Goal: Task Accomplishment & Management: Manage account settings

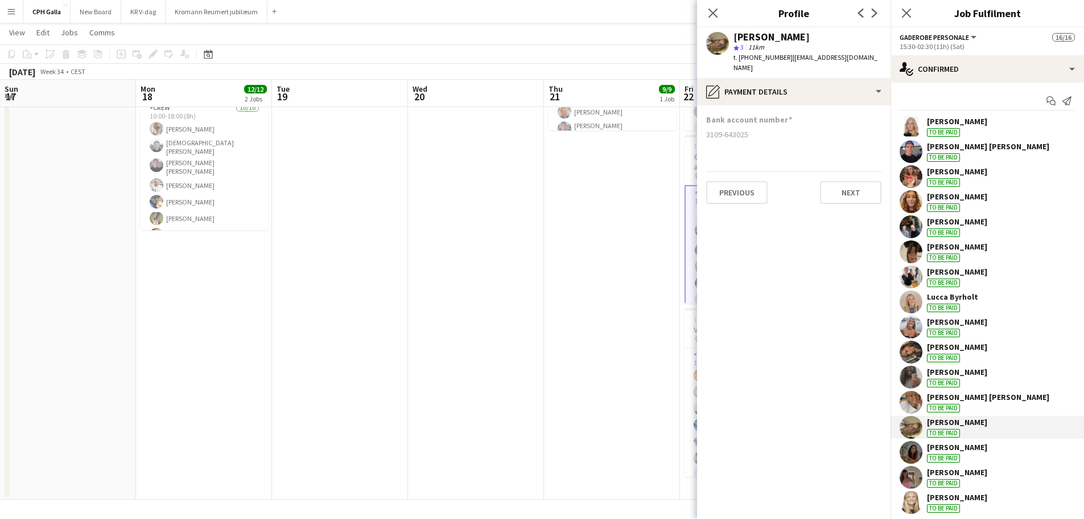
scroll to position [7, 0]
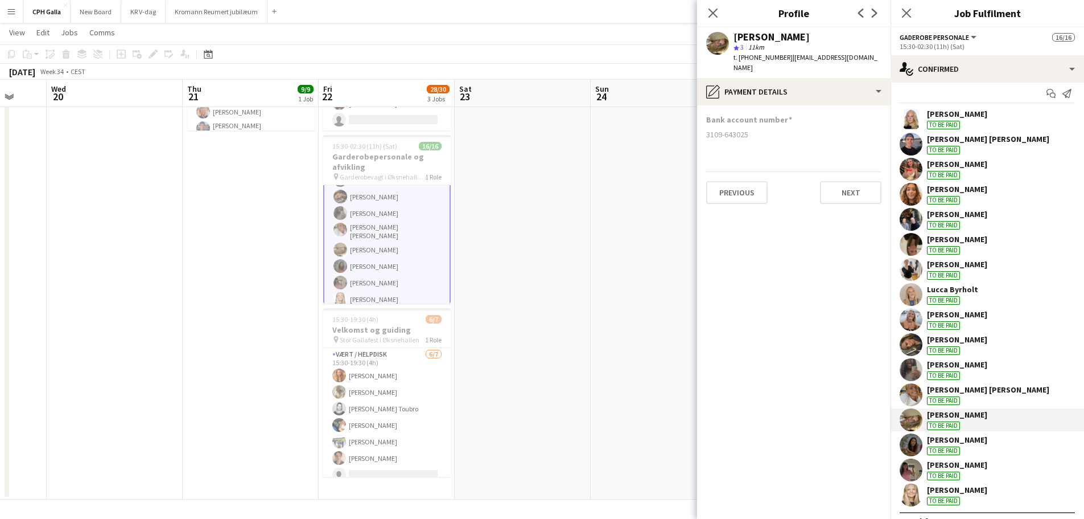
click at [167, 171] on app-date-cell at bounding box center [115, 228] width 136 height 542
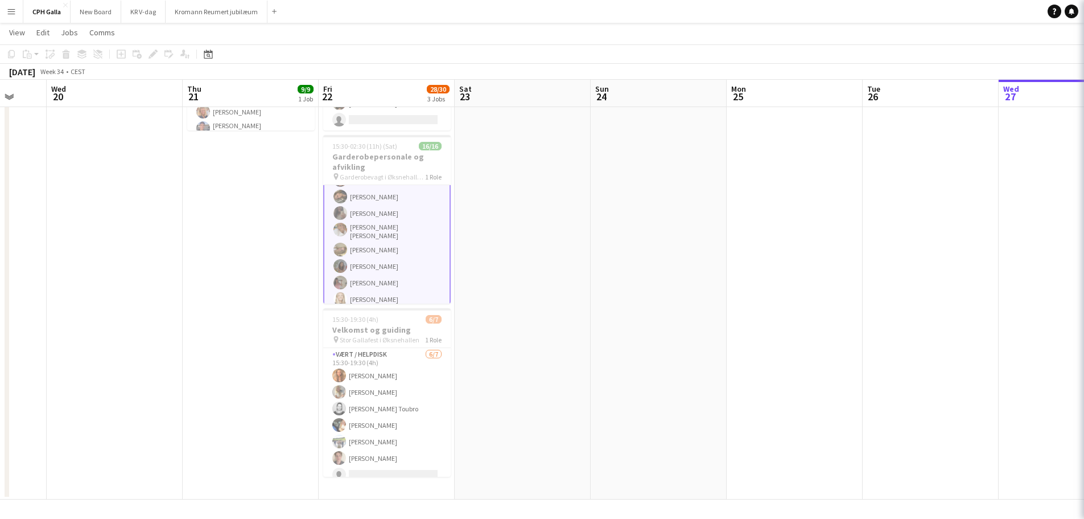
scroll to position [168, 0]
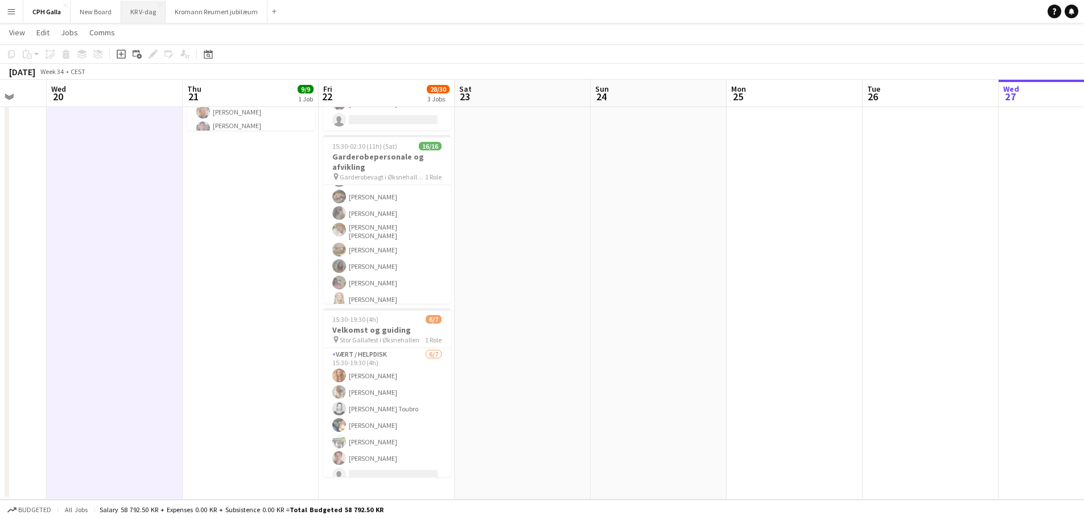
click at [135, 13] on button "KR V-dag Close" at bounding box center [143, 12] width 44 height 22
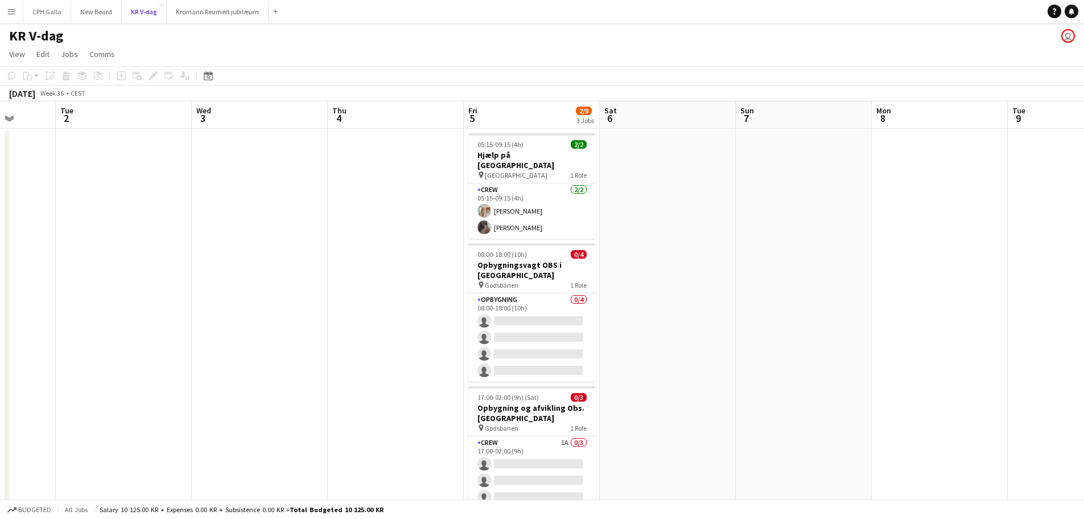
scroll to position [0, 402]
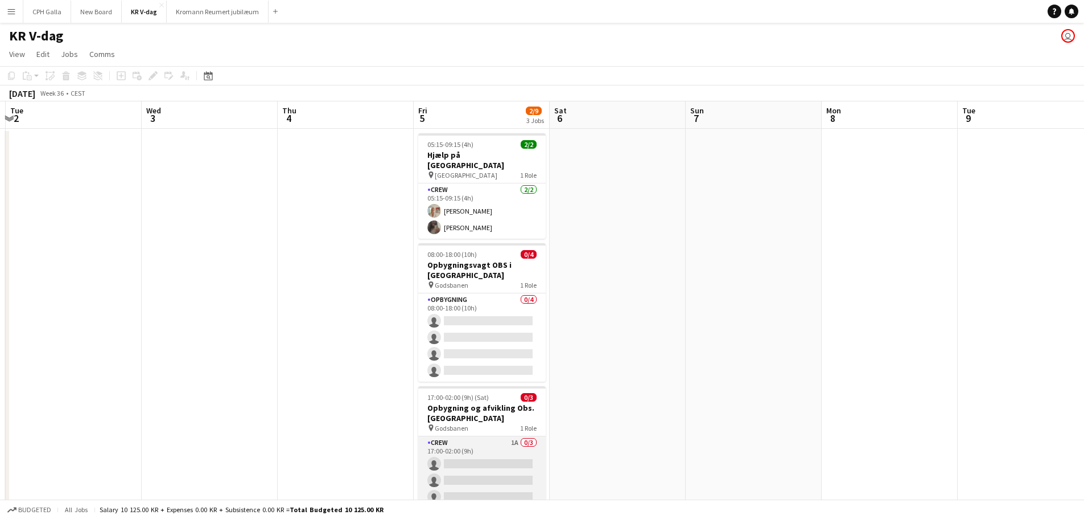
click at [486, 437] on app-card-role "Crew 1A 0/3 17:00-02:00 (9h) single-neutral-actions single-neutral-actions sing…" at bounding box center [482, 472] width 128 height 72
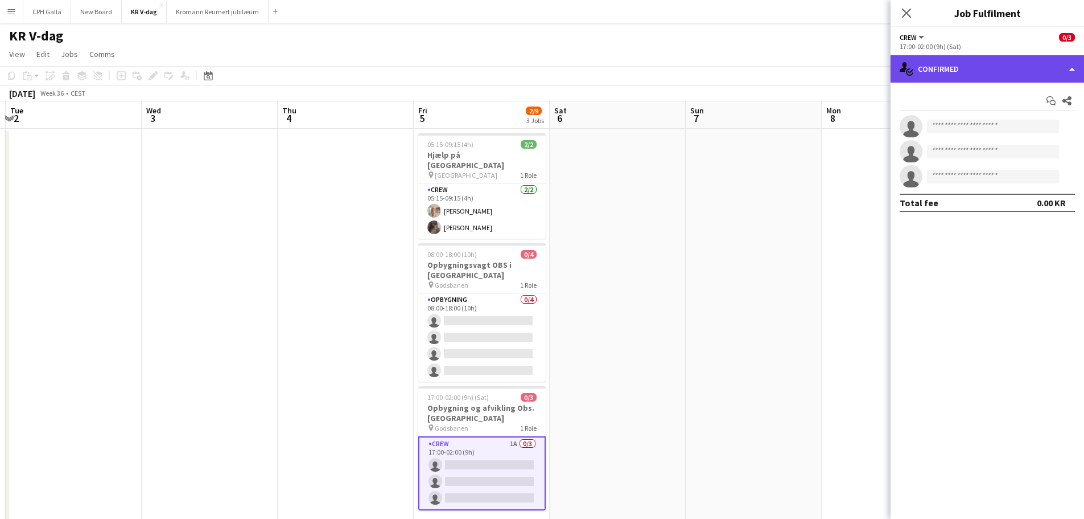
click at [988, 75] on div "single-neutral-actions-check-2 Confirmed" at bounding box center [988, 68] width 194 height 27
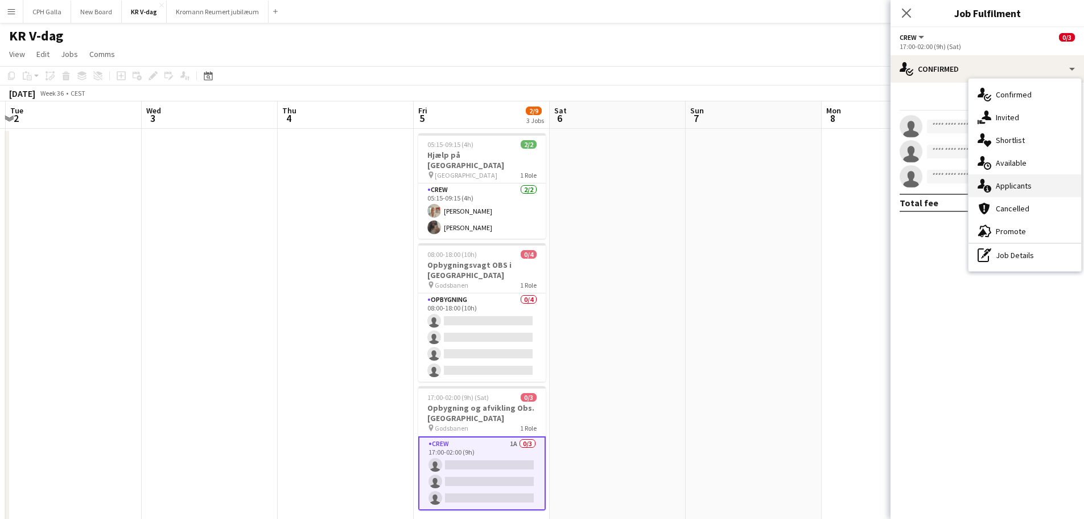
click at [1010, 191] on div "single-neutral-actions-information Applicants" at bounding box center [1025, 185] width 113 height 23
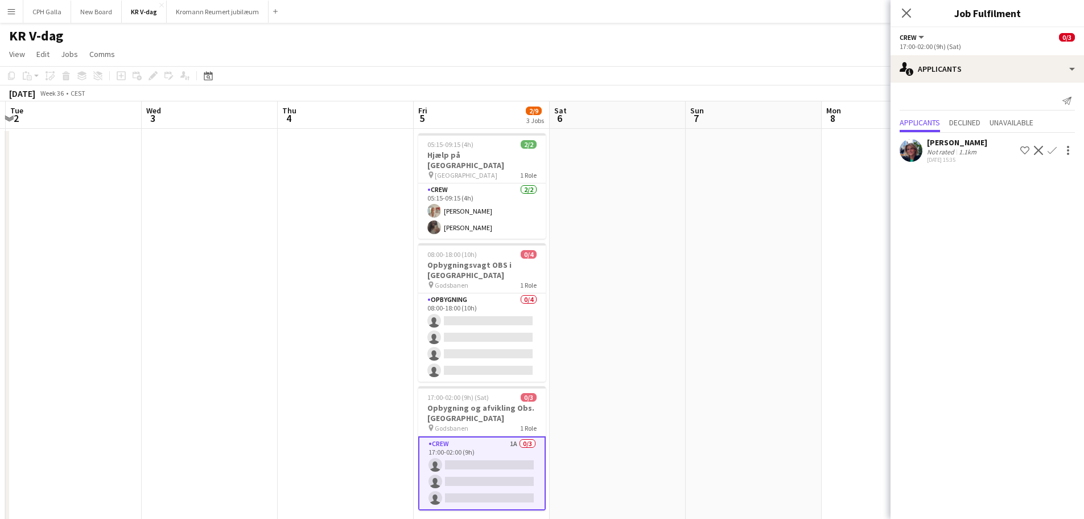
click at [964, 152] on div "1.1km" at bounding box center [968, 151] width 22 height 9
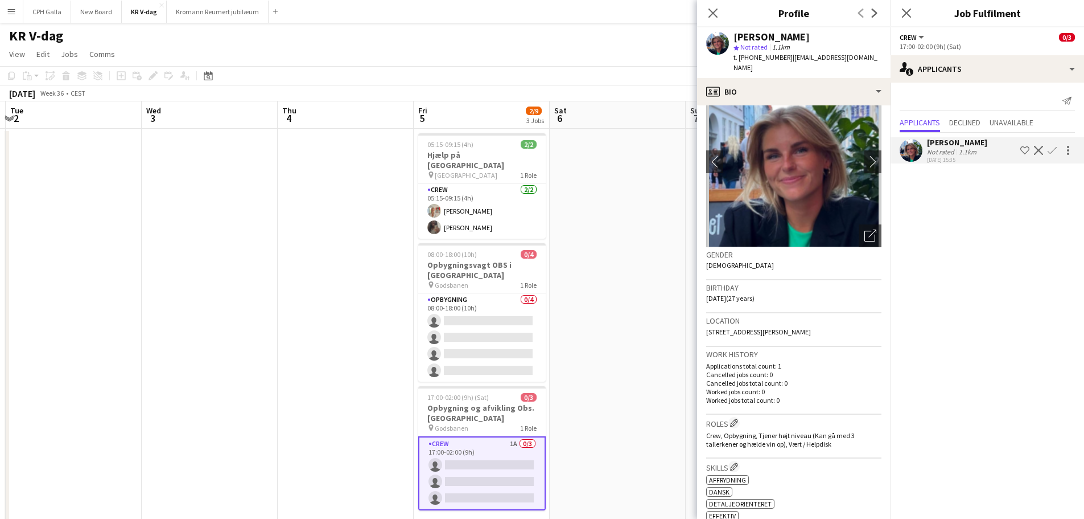
scroll to position [57, 0]
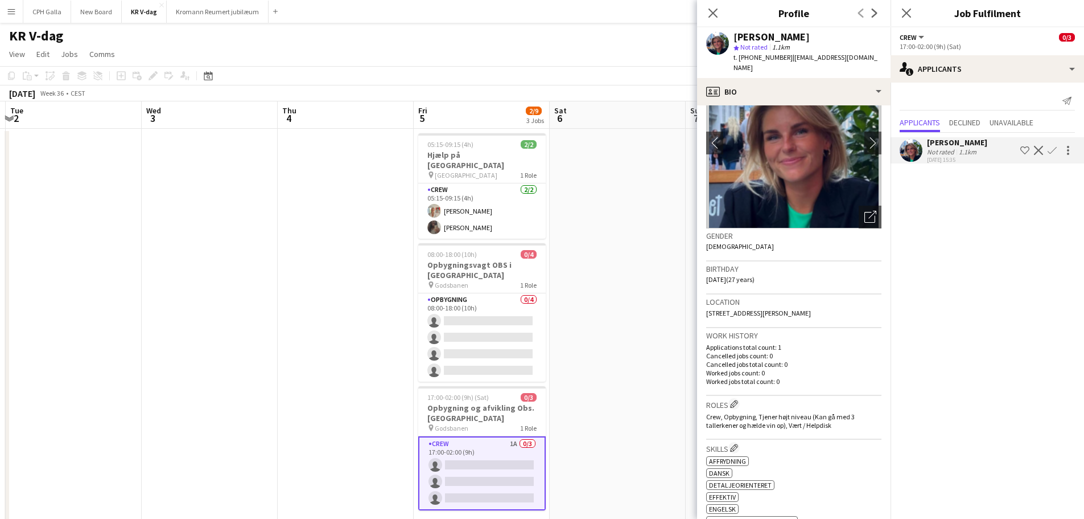
click at [1053, 155] on app-icon "Confirm" at bounding box center [1052, 150] width 9 height 9
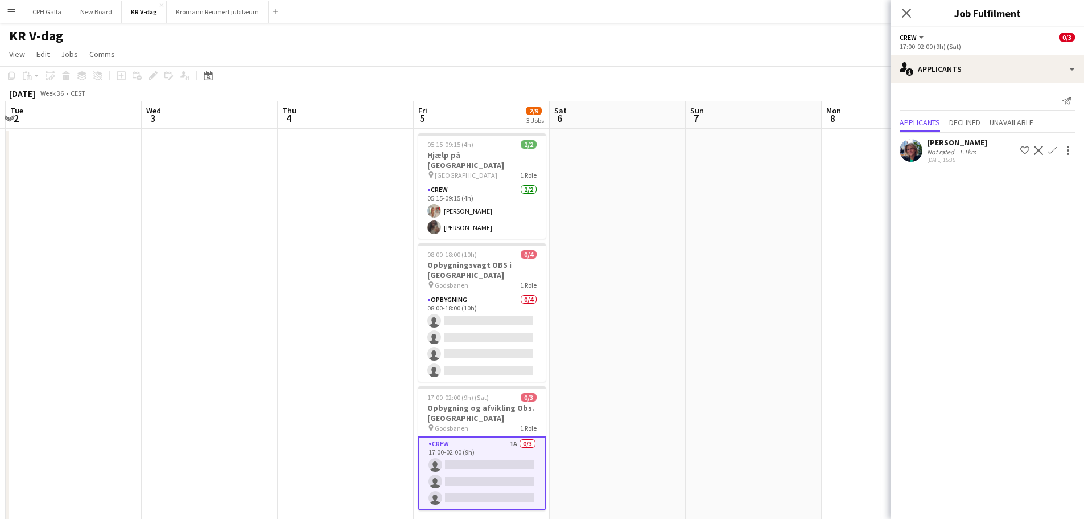
click at [1052, 150] on app-icon "Confirm" at bounding box center [1052, 150] width 9 height 9
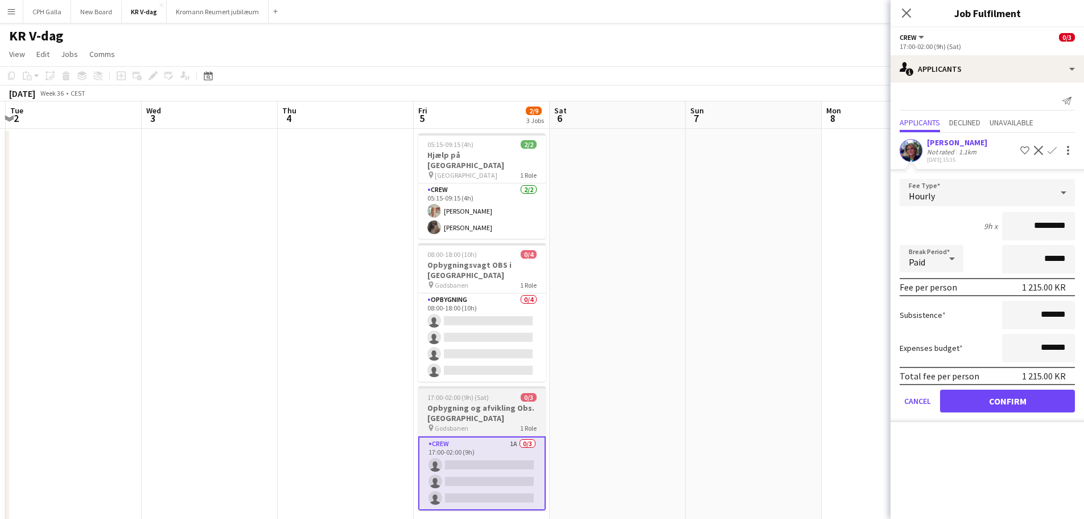
click at [515, 402] on h3 "Opbygning og afvikling Obs. [GEOGRAPHIC_DATA]" at bounding box center [482, 412] width 128 height 20
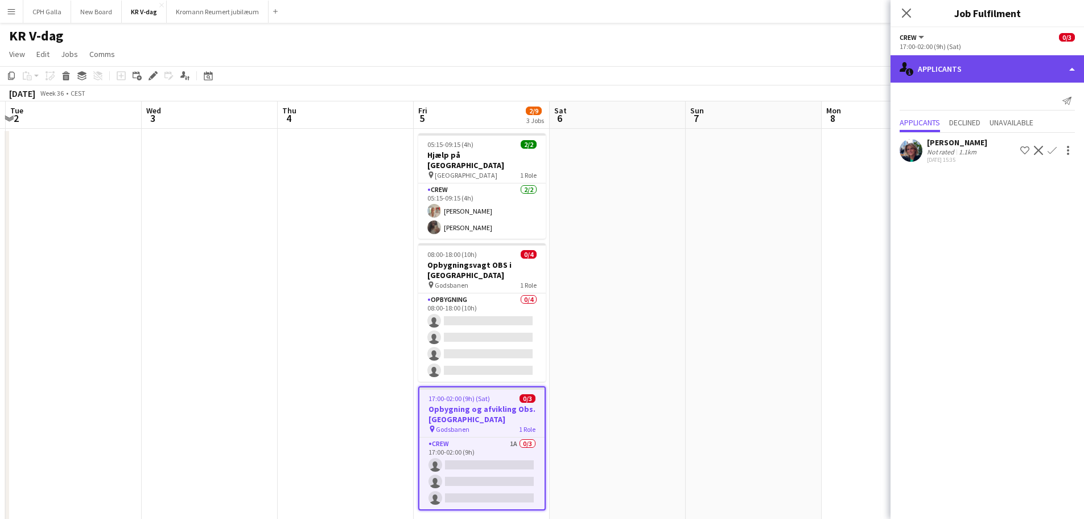
click at [996, 77] on div "single-neutral-actions-information Applicants" at bounding box center [988, 68] width 194 height 27
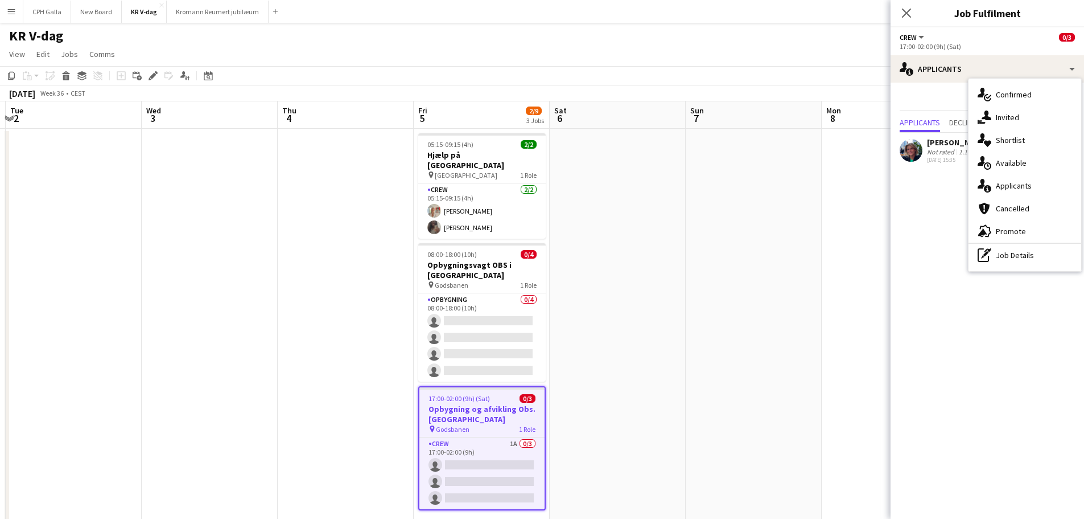
click at [928, 190] on mat-expansion-panel "users2 Applicants Send notification Applicants Declined Unavailable [PERSON_NAM…" at bounding box center [988, 301] width 194 height 436
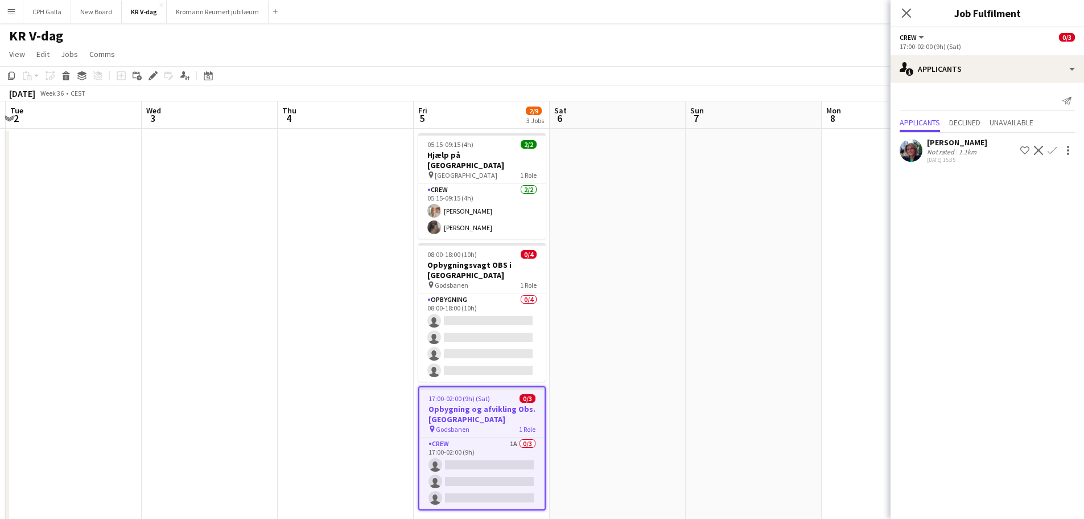
click at [610, 379] on app-date-cell at bounding box center [618, 331] width 136 height 405
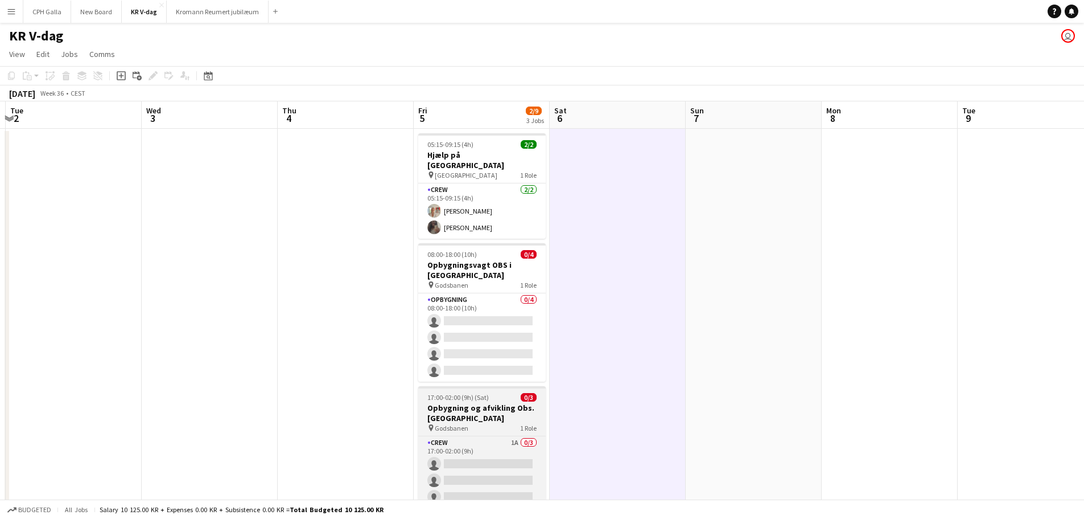
click at [459, 402] on h3 "Opbygning og afvikling Obs. [GEOGRAPHIC_DATA]" at bounding box center [482, 412] width 128 height 20
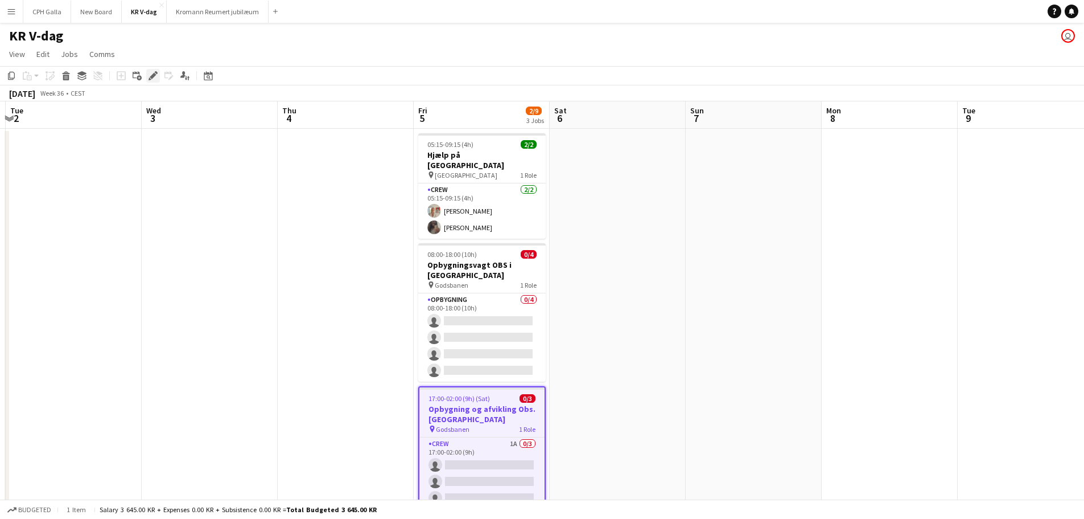
click at [149, 76] on icon "Edit" at bounding box center [153, 75] width 9 height 9
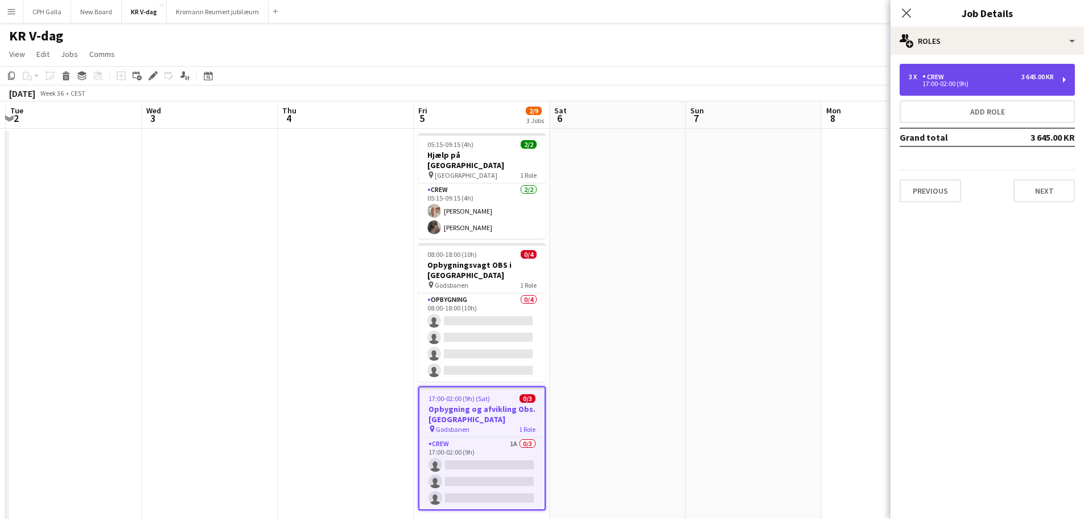
click at [981, 82] on div "17:00-02:00 (9h)" at bounding box center [981, 84] width 145 height 6
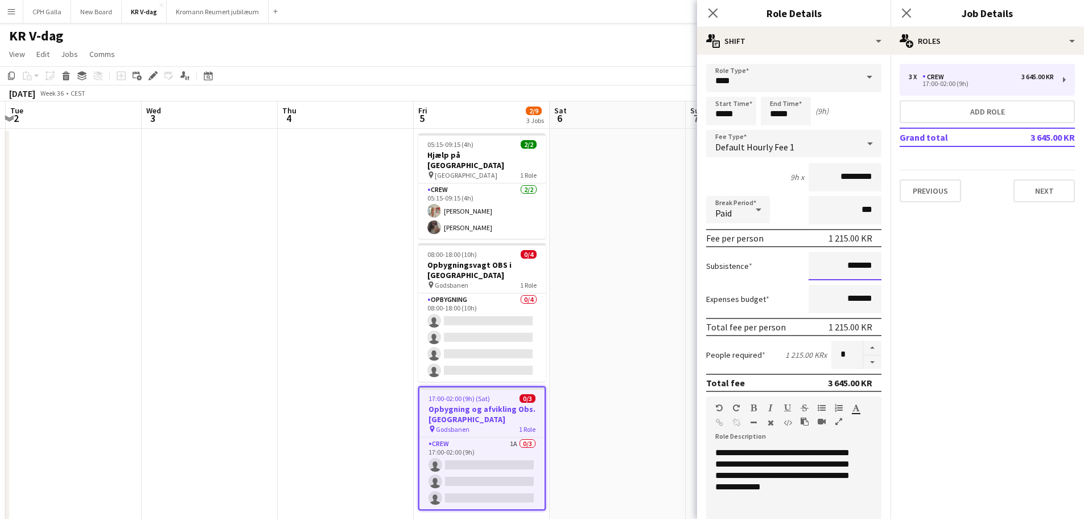
click at [845, 264] on input "*******" at bounding box center [845, 266] width 73 height 28
type input "****"
type input "*****"
click at [758, 281] on form "**********" at bounding box center [794, 418] width 194 height 708
click at [1043, 192] on button "Next" at bounding box center [1044, 190] width 61 height 23
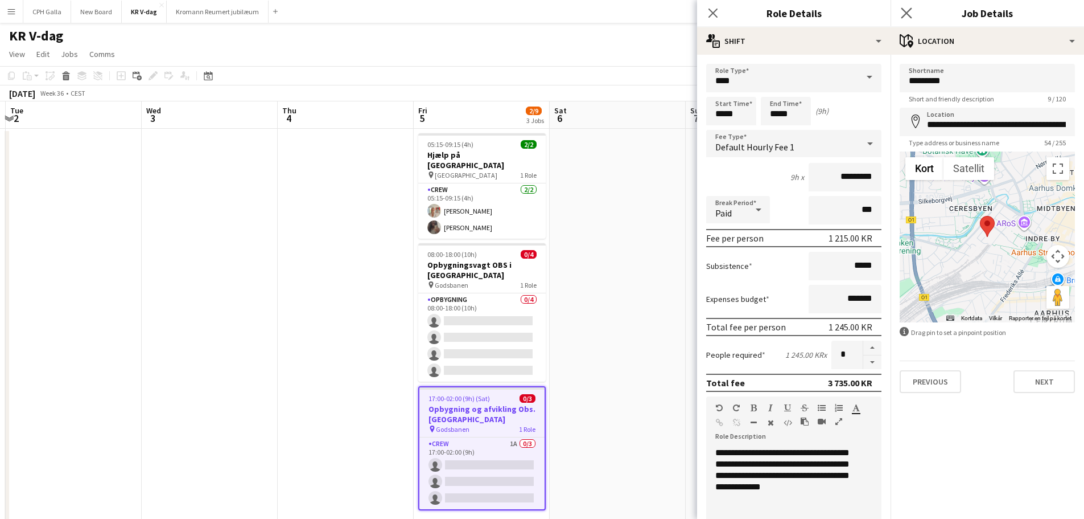
click at [913, 11] on app-icon "Close pop-in" at bounding box center [907, 13] width 17 height 17
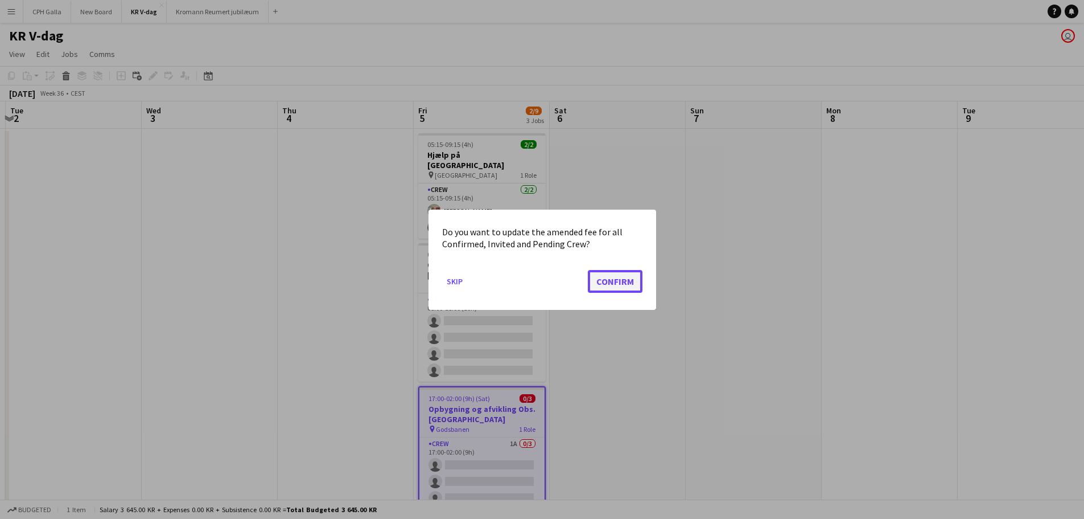
click at [627, 285] on button "Confirm" at bounding box center [615, 280] width 55 height 23
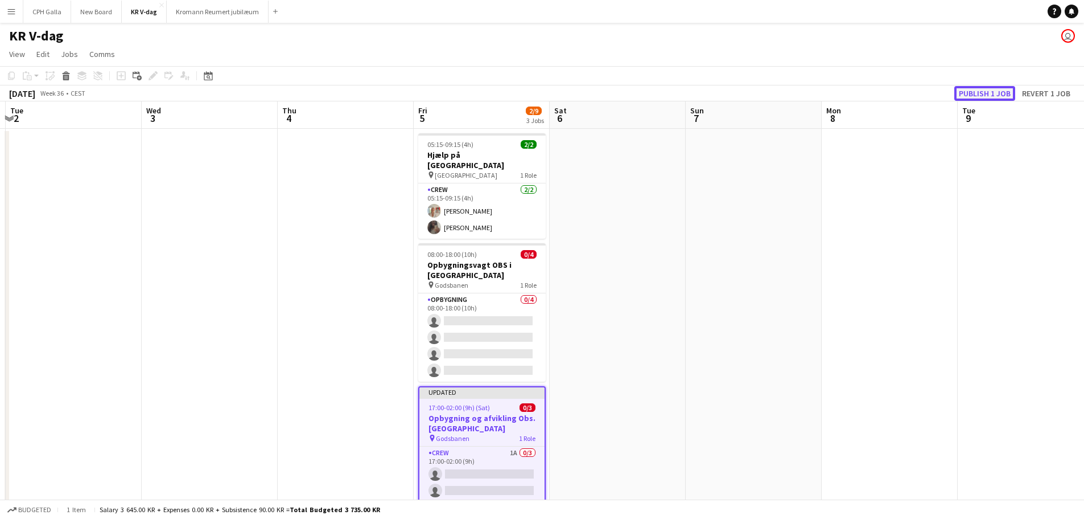
click at [964, 92] on button "Publish 1 job" at bounding box center [985, 93] width 61 height 15
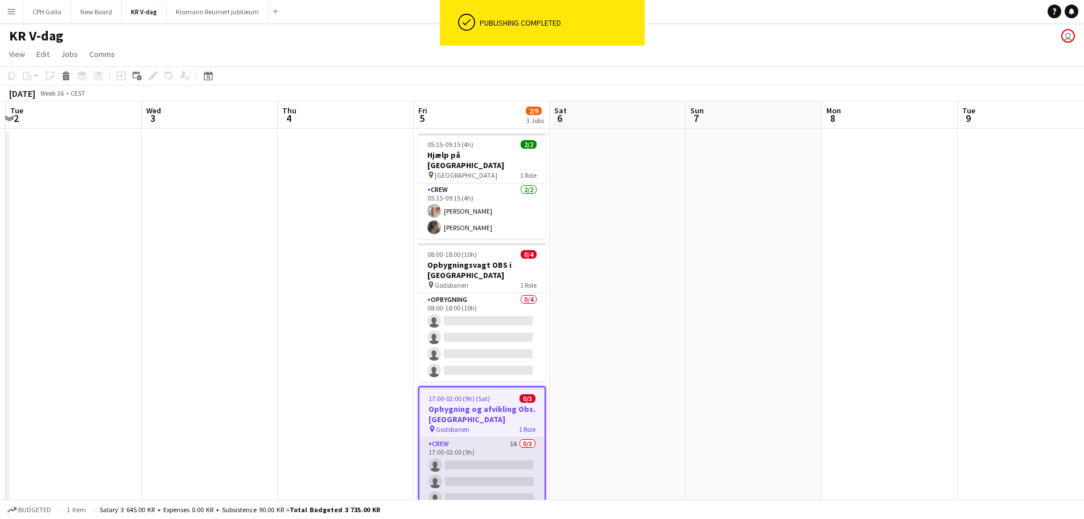
click at [467, 450] on app-card-role "Crew 1A 0/3 17:00-02:00 (9h) single-neutral-actions single-neutral-actions sing…" at bounding box center [482, 473] width 125 height 72
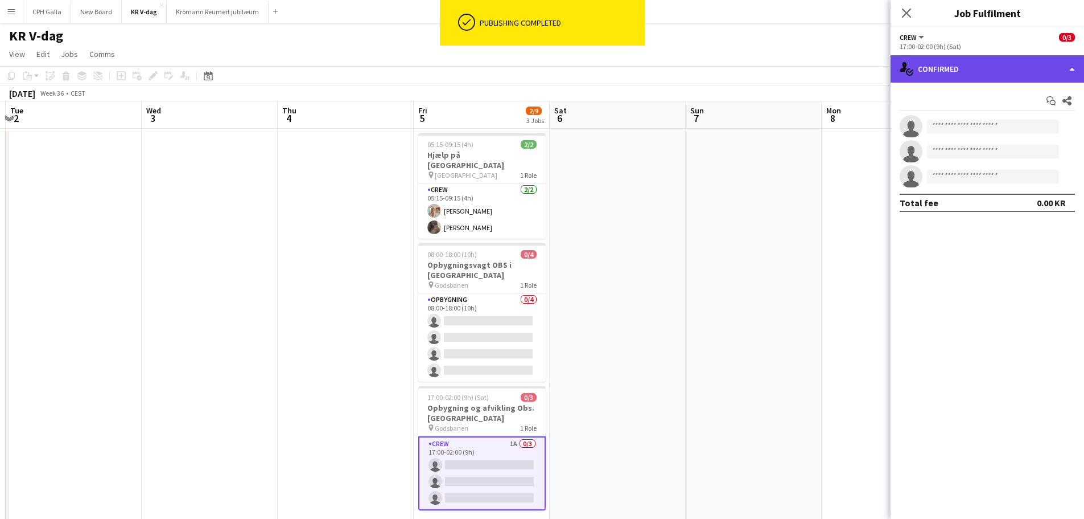
click at [1002, 74] on div "single-neutral-actions-check-2 Confirmed" at bounding box center [988, 68] width 194 height 27
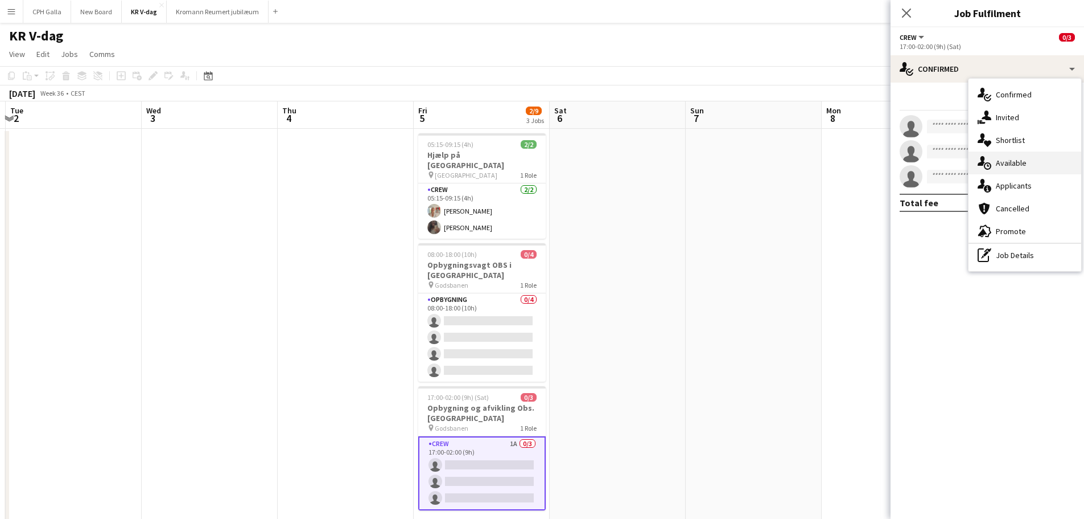
click at [1002, 167] on div "single-neutral-actions-upload Available" at bounding box center [1025, 162] width 113 height 23
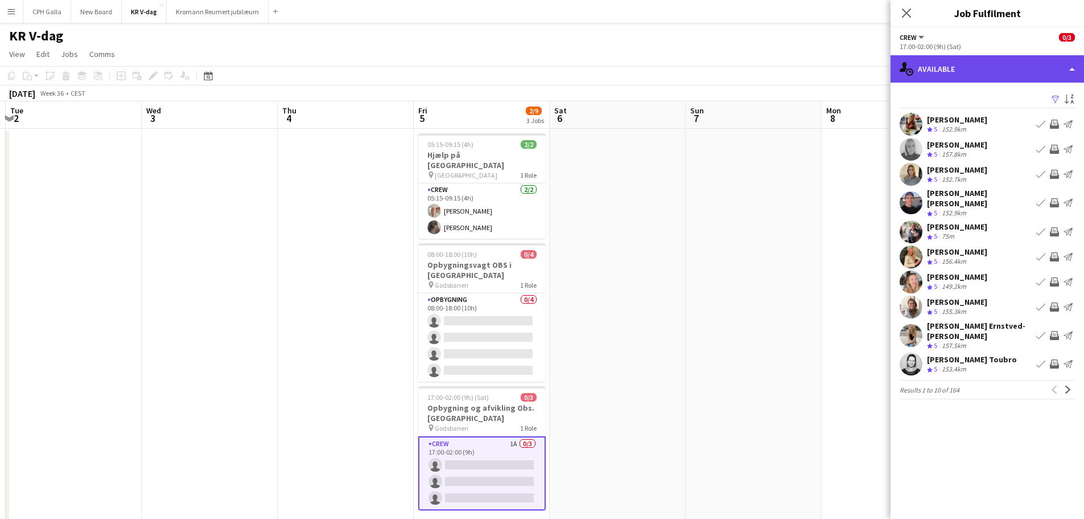
click at [956, 61] on div "single-neutral-actions-upload Available" at bounding box center [988, 68] width 194 height 27
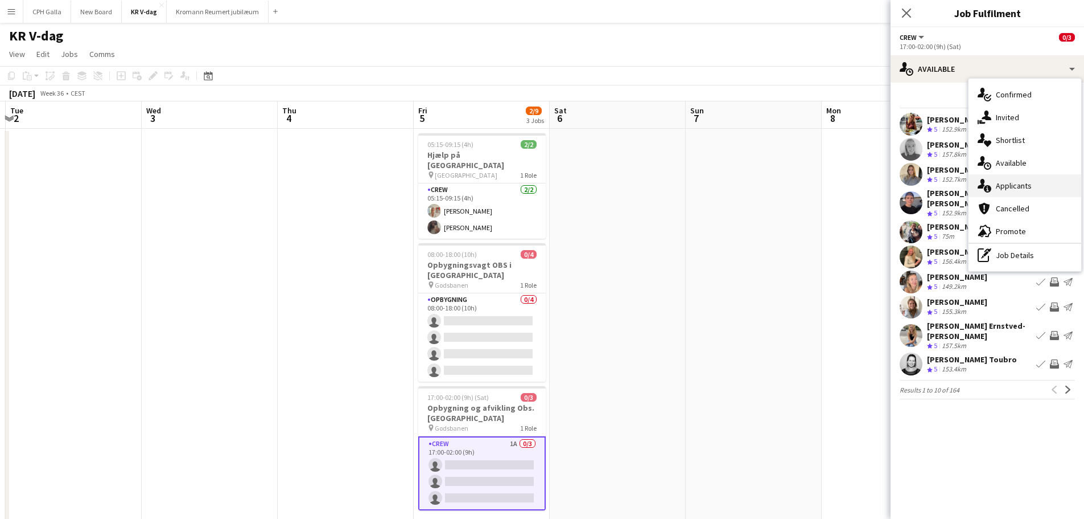
click at [1018, 187] on div "single-neutral-actions-information Applicants" at bounding box center [1025, 185] width 113 height 23
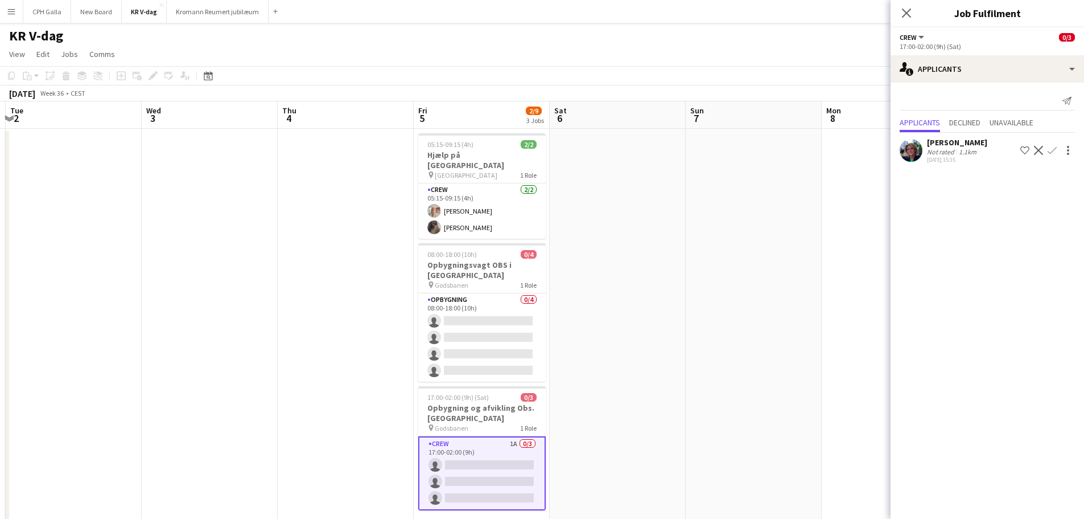
click at [935, 149] on div "Not rated" at bounding box center [942, 151] width 30 height 9
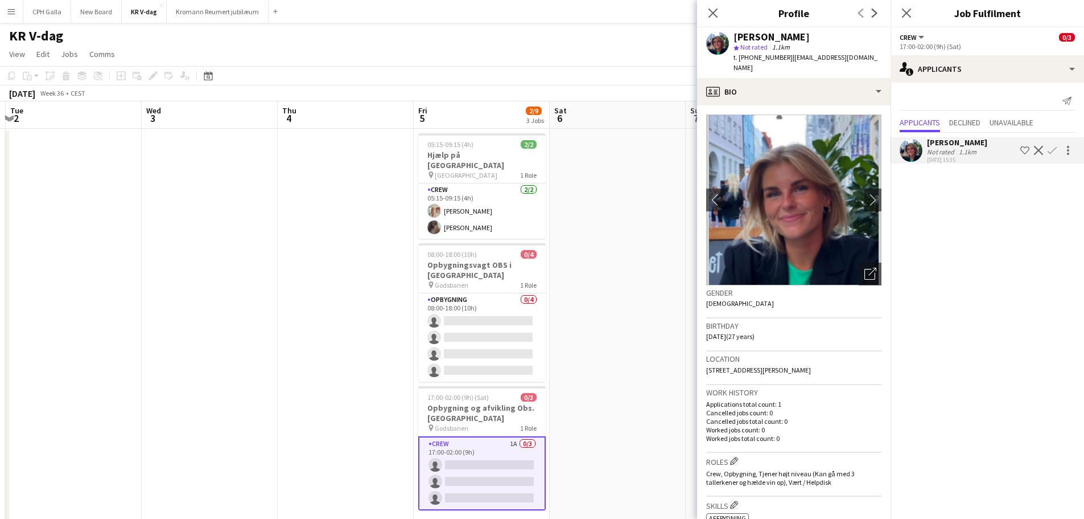
click at [1055, 153] on app-icon "Confirm" at bounding box center [1052, 150] width 9 height 9
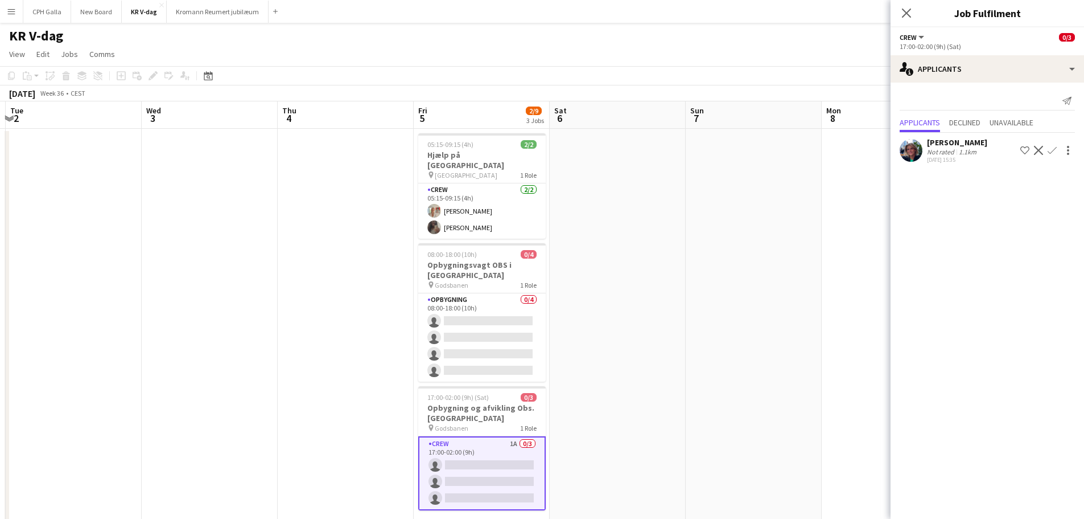
click at [1051, 147] on app-icon "Confirm" at bounding box center [1052, 150] width 9 height 9
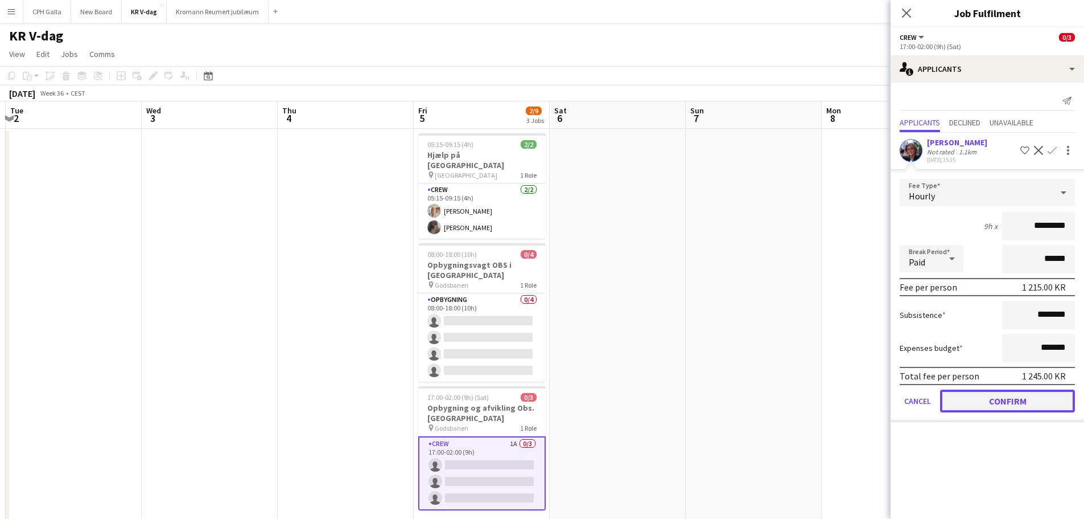
click at [988, 402] on button "Confirm" at bounding box center [1007, 400] width 135 height 23
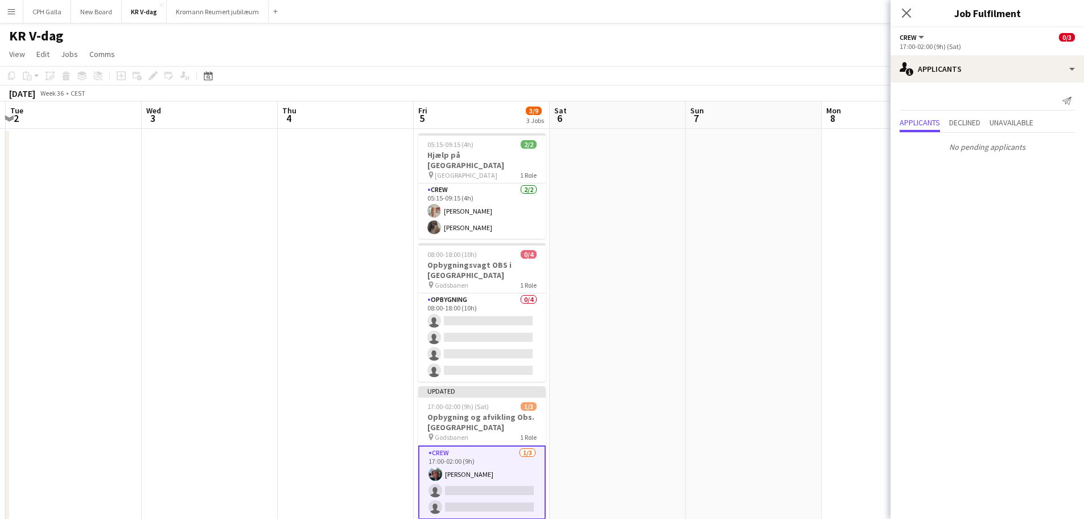
click at [686, 217] on app-date-cell at bounding box center [618, 331] width 136 height 405
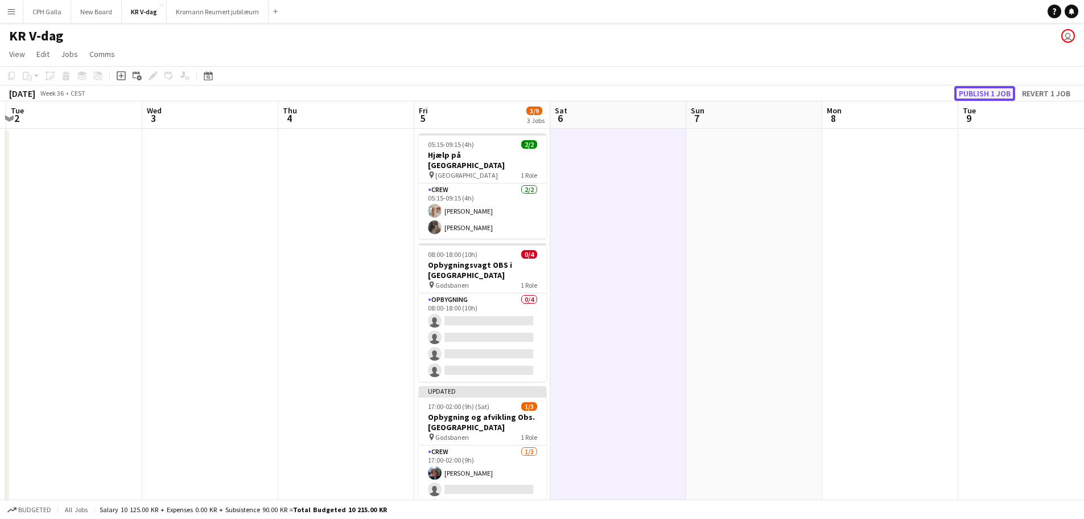
click at [997, 87] on button "Publish 1 job" at bounding box center [985, 93] width 61 height 15
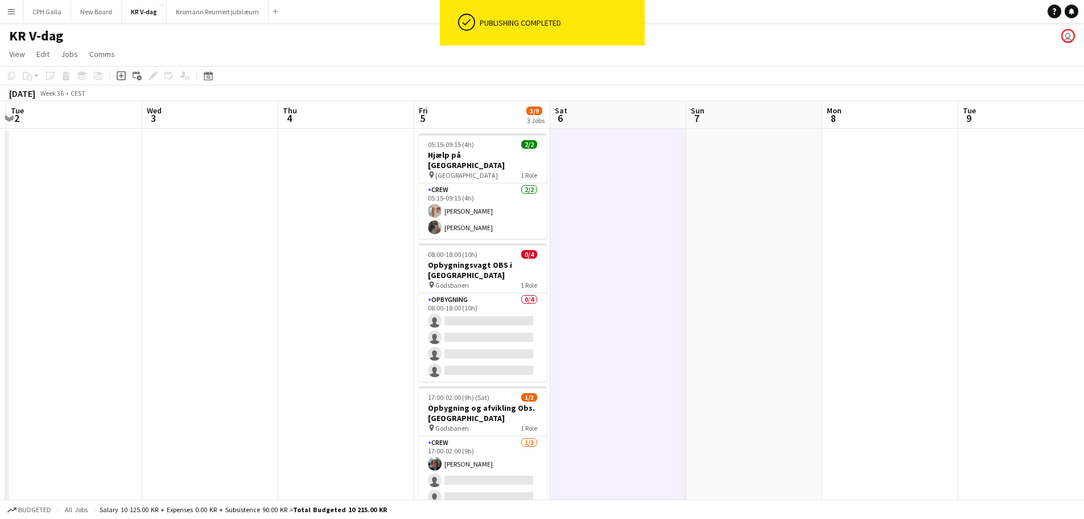
click at [7, 12] on app-icon "Menu" at bounding box center [11, 11] width 9 height 9
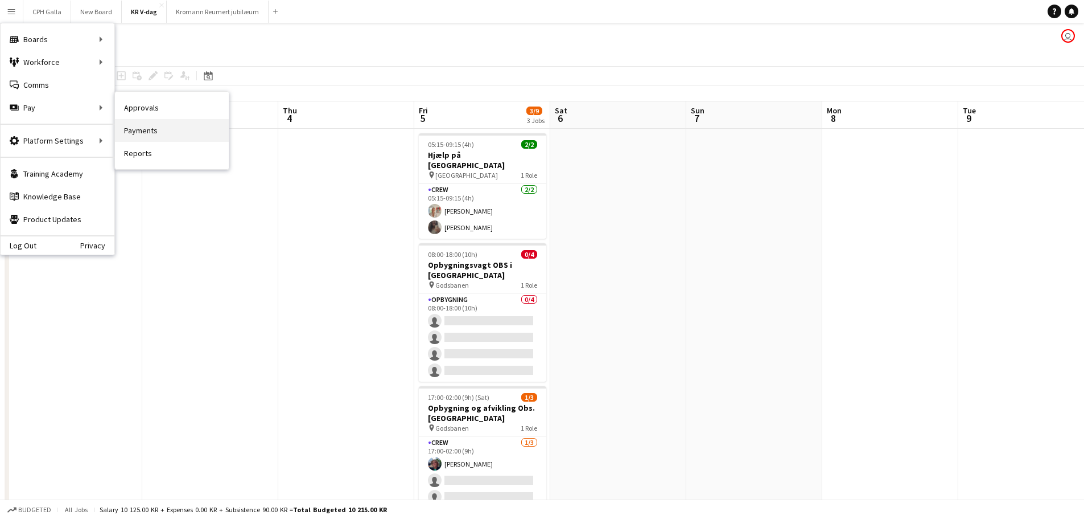
click at [150, 136] on link "Payments" at bounding box center [172, 130] width 114 height 23
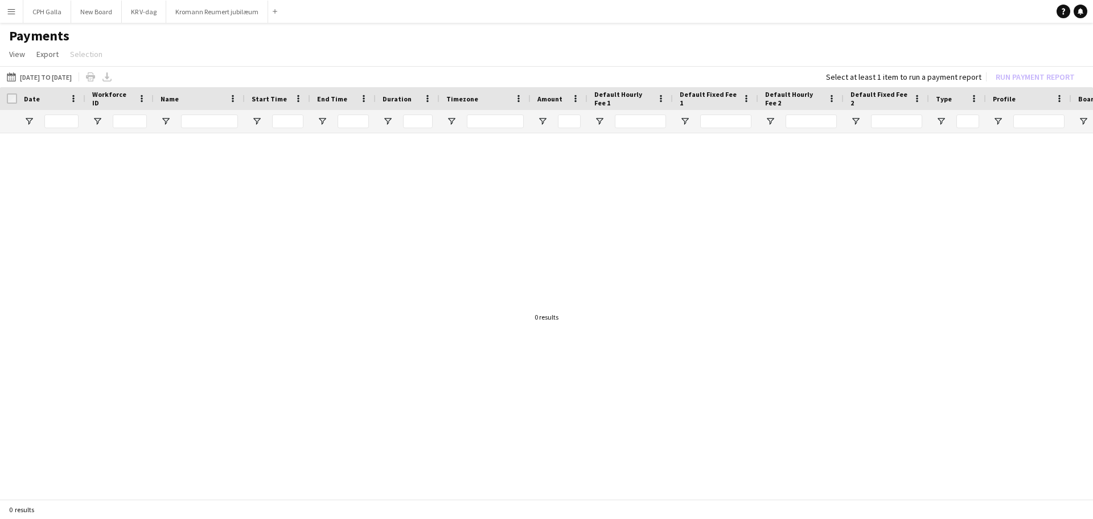
click at [19, 14] on button "Menu" at bounding box center [11, 11] width 23 height 23
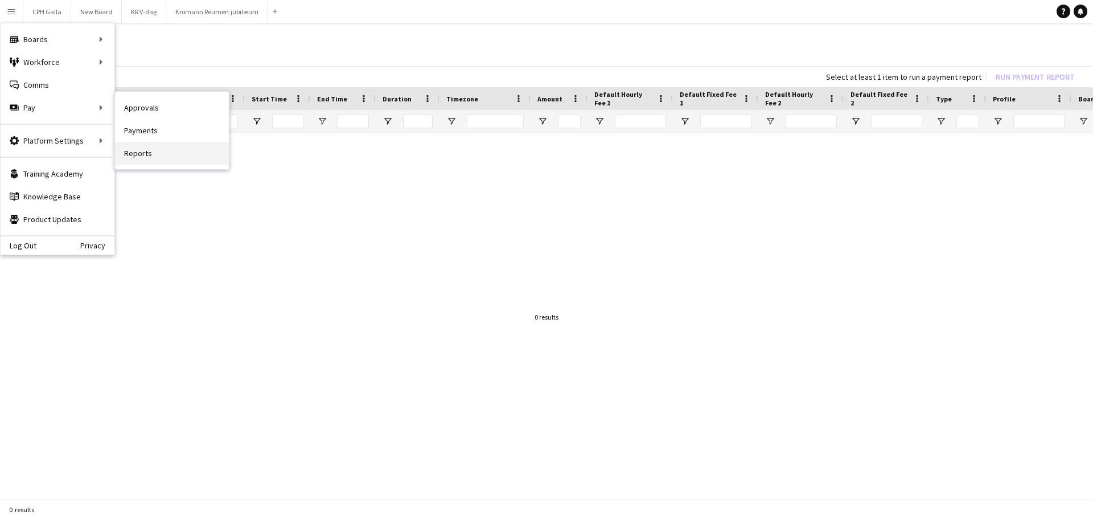
click at [147, 162] on link "Reports" at bounding box center [172, 153] width 114 height 23
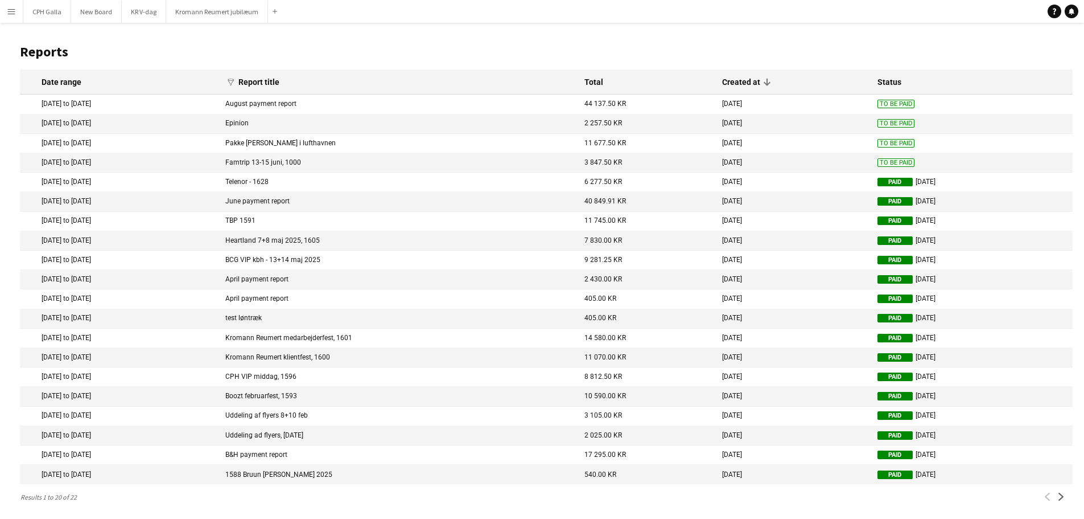
click at [15, 13] on app-icon "Menu" at bounding box center [11, 11] width 9 height 9
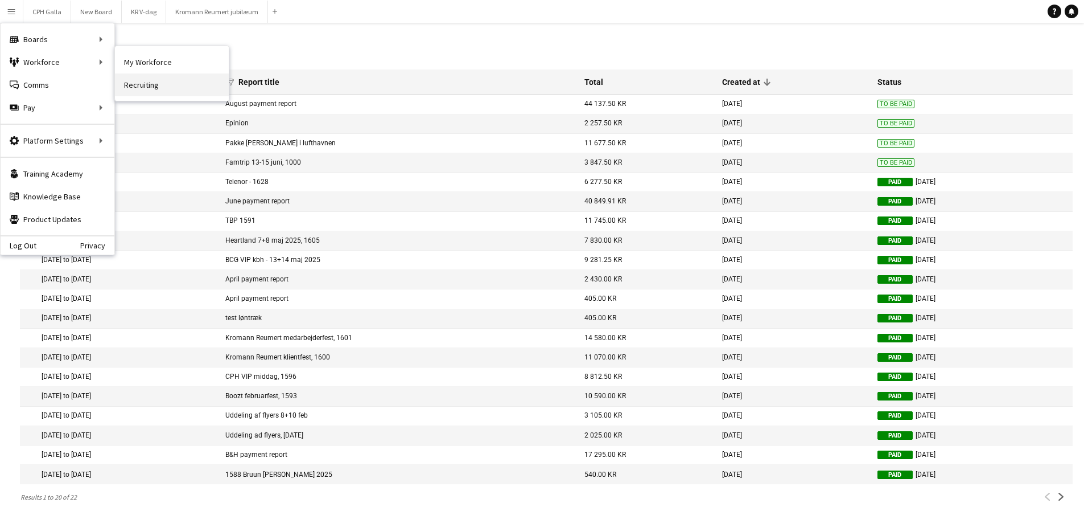
click at [140, 78] on link "Recruiting" at bounding box center [172, 84] width 114 height 23
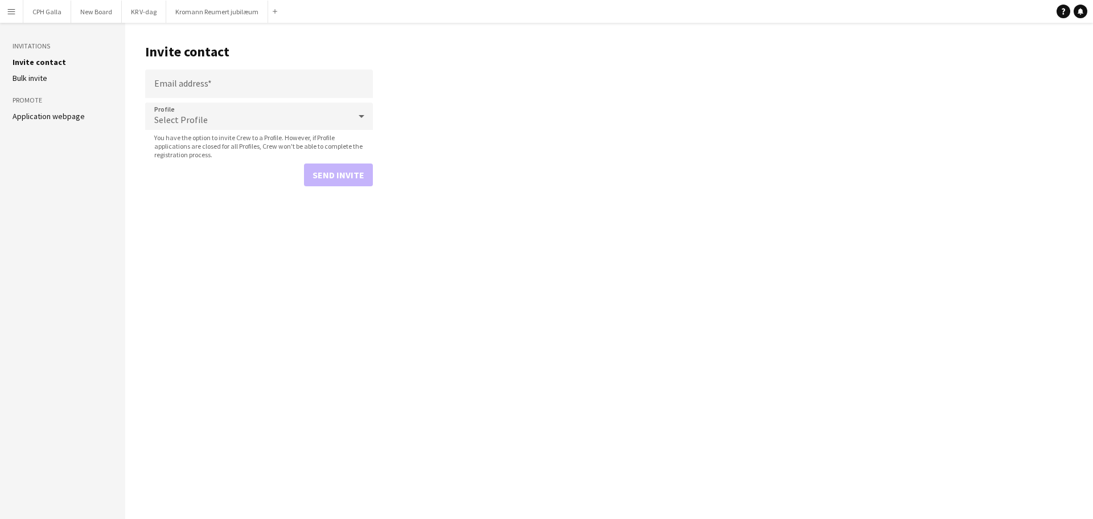
click at [17, 14] on button "Menu" at bounding box center [11, 11] width 23 height 23
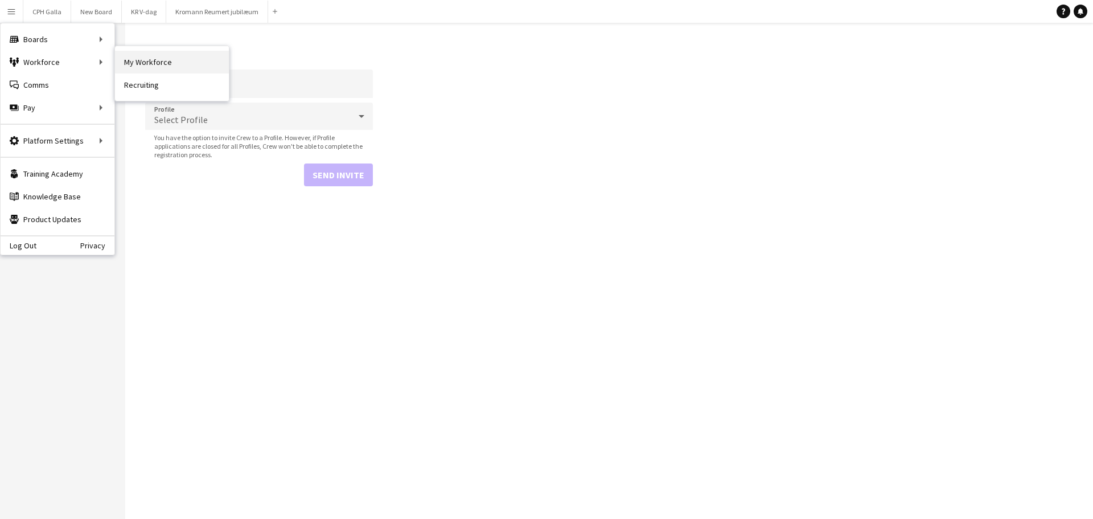
click at [145, 66] on link "My Workforce" at bounding box center [172, 62] width 114 height 23
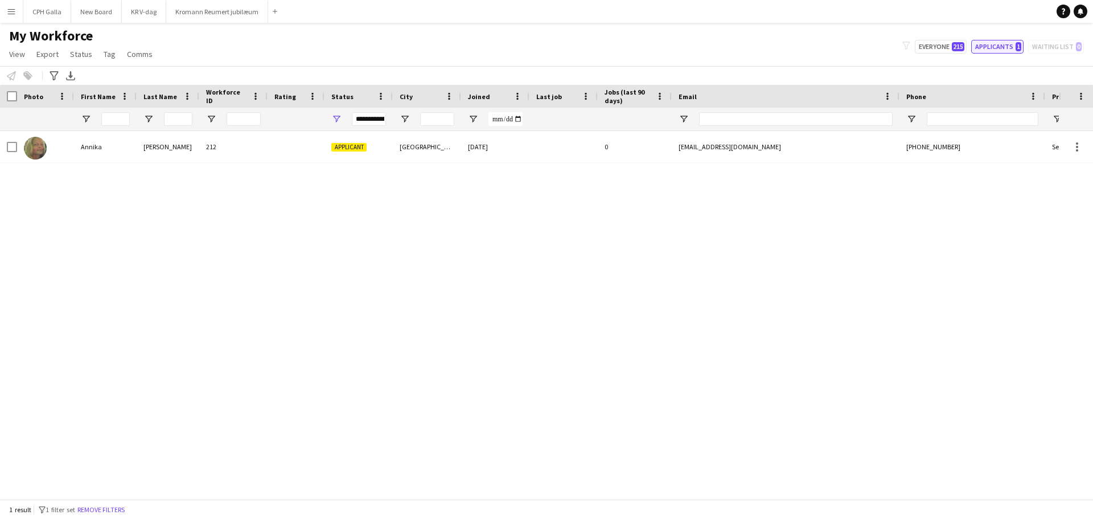
click at [1000, 47] on button "Applicants 1" at bounding box center [997, 47] width 52 height 14
